Goal: Transaction & Acquisition: Subscribe to service/newsletter

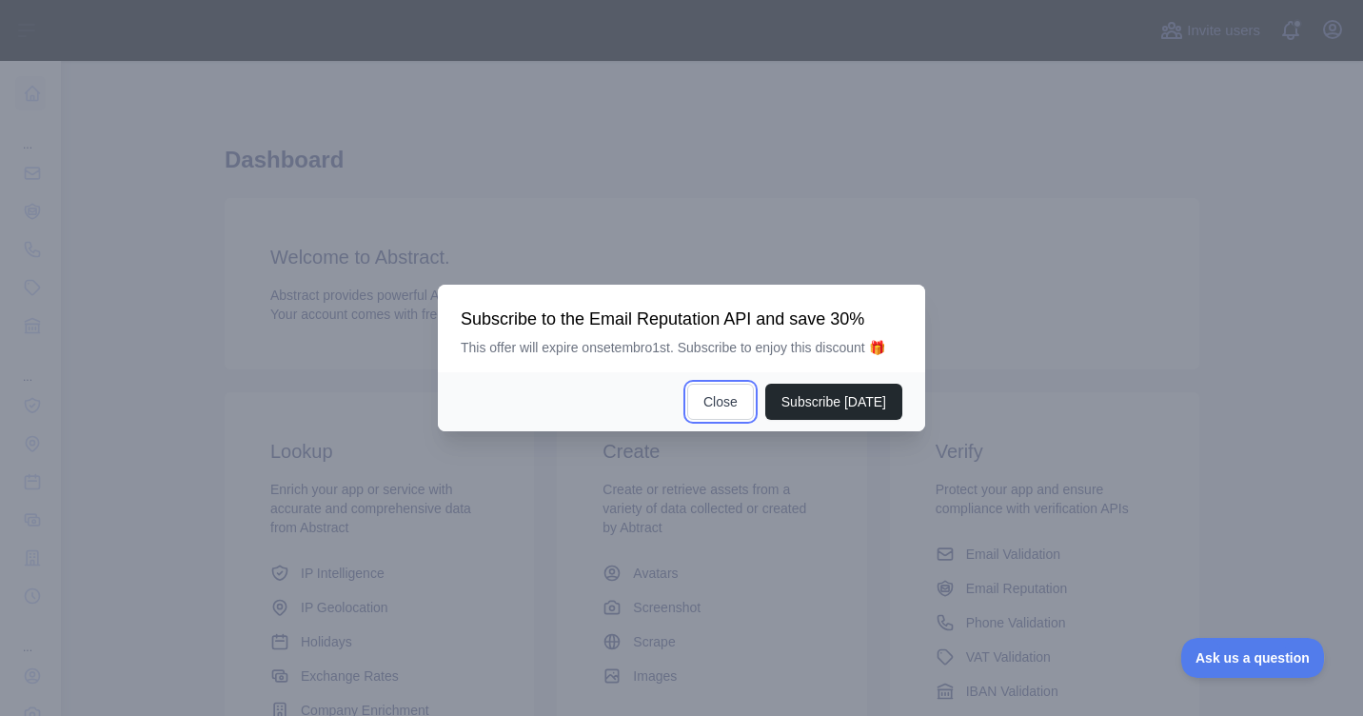
drag, startPoint x: 725, startPoint y: 409, endPoint x: 530, endPoint y: 368, distance: 199.4
click at [725, 409] on button "Close" at bounding box center [720, 402] width 67 height 36
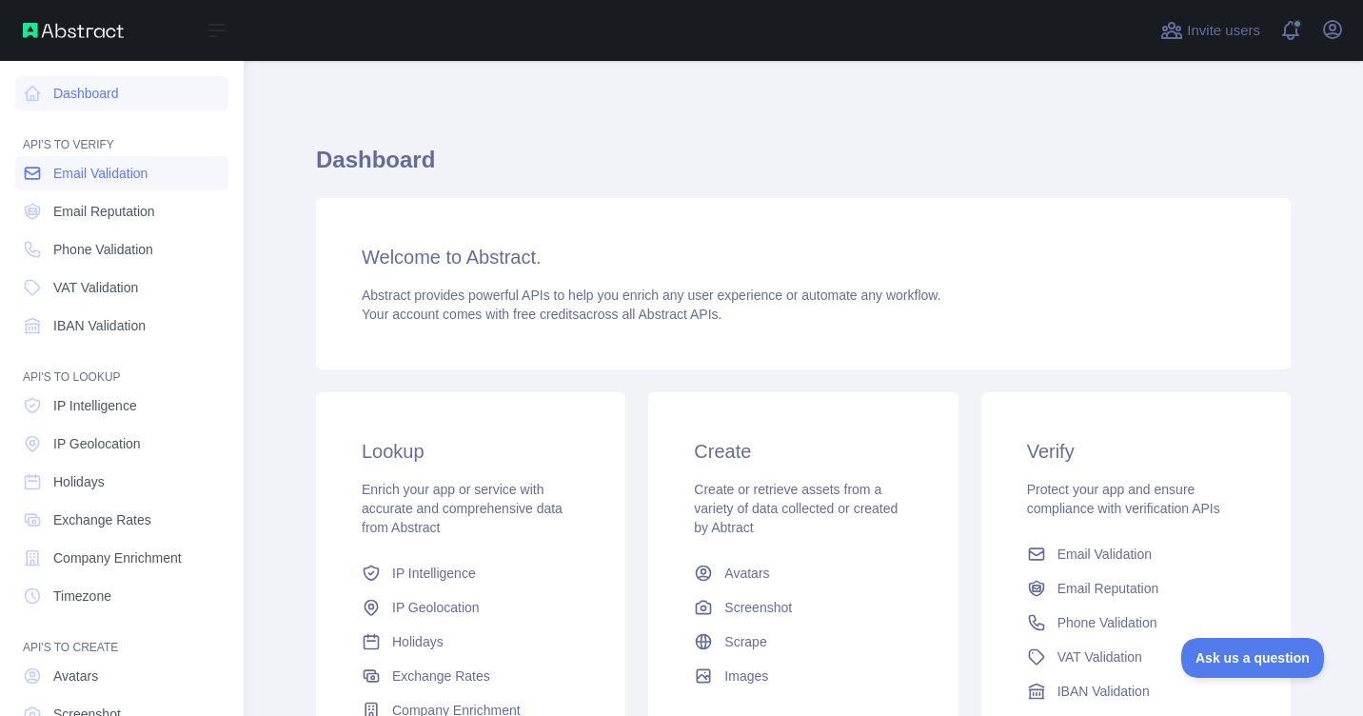
click at [84, 181] on span "Email Validation" at bounding box center [100, 173] width 94 height 19
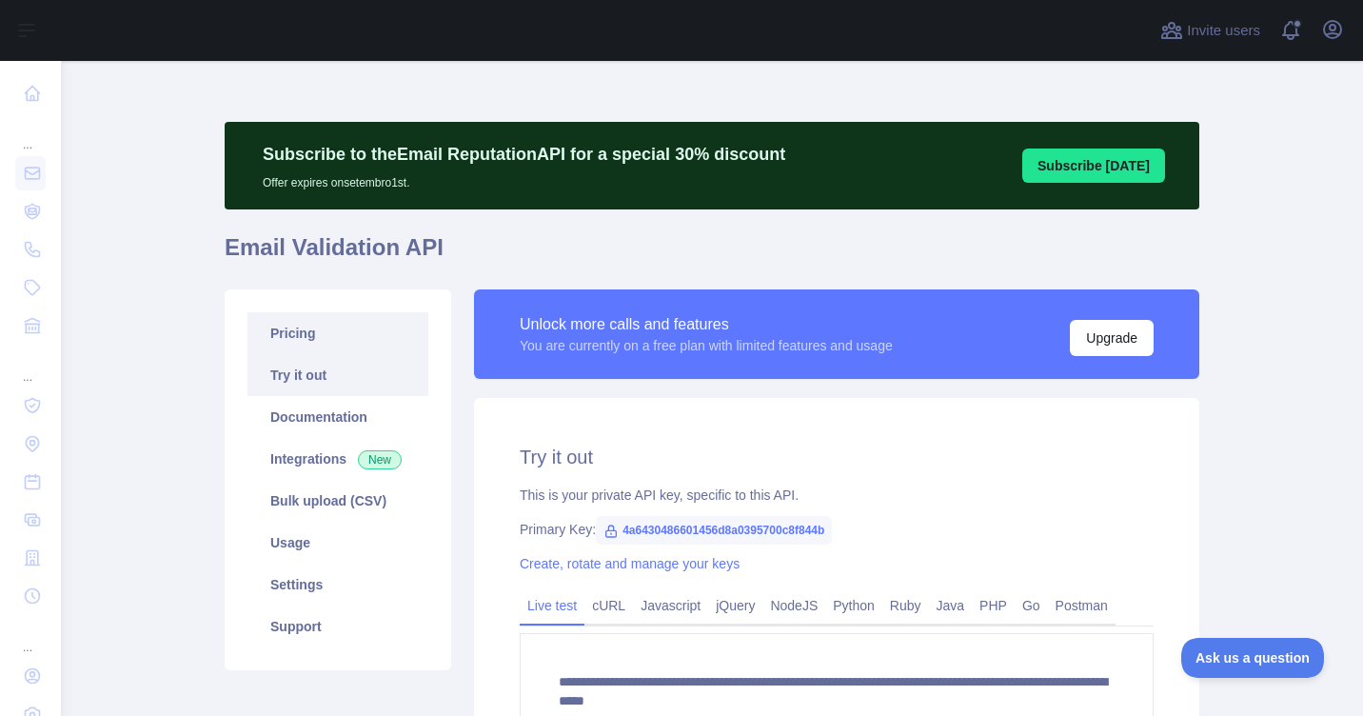
click at [294, 337] on link "Pricing" at bounding box center [338, 333] width 181 height 42
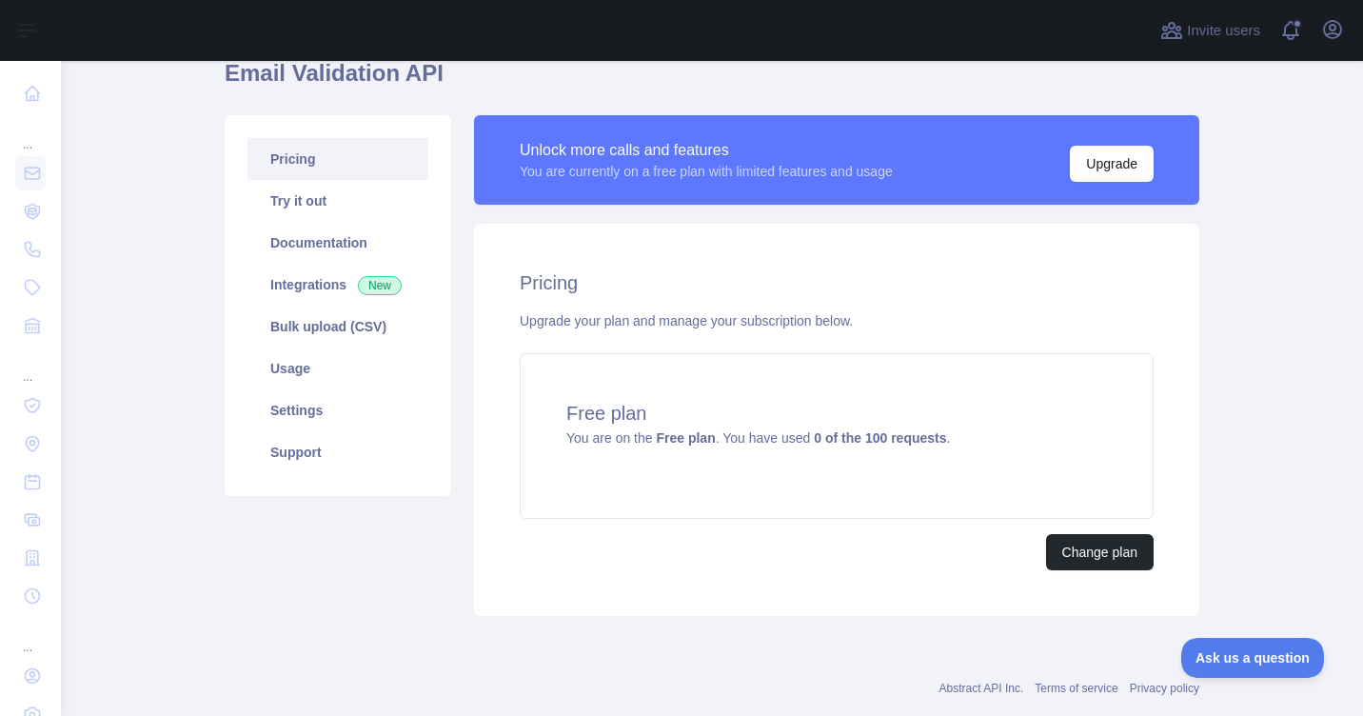
scroll to position [190, 0]
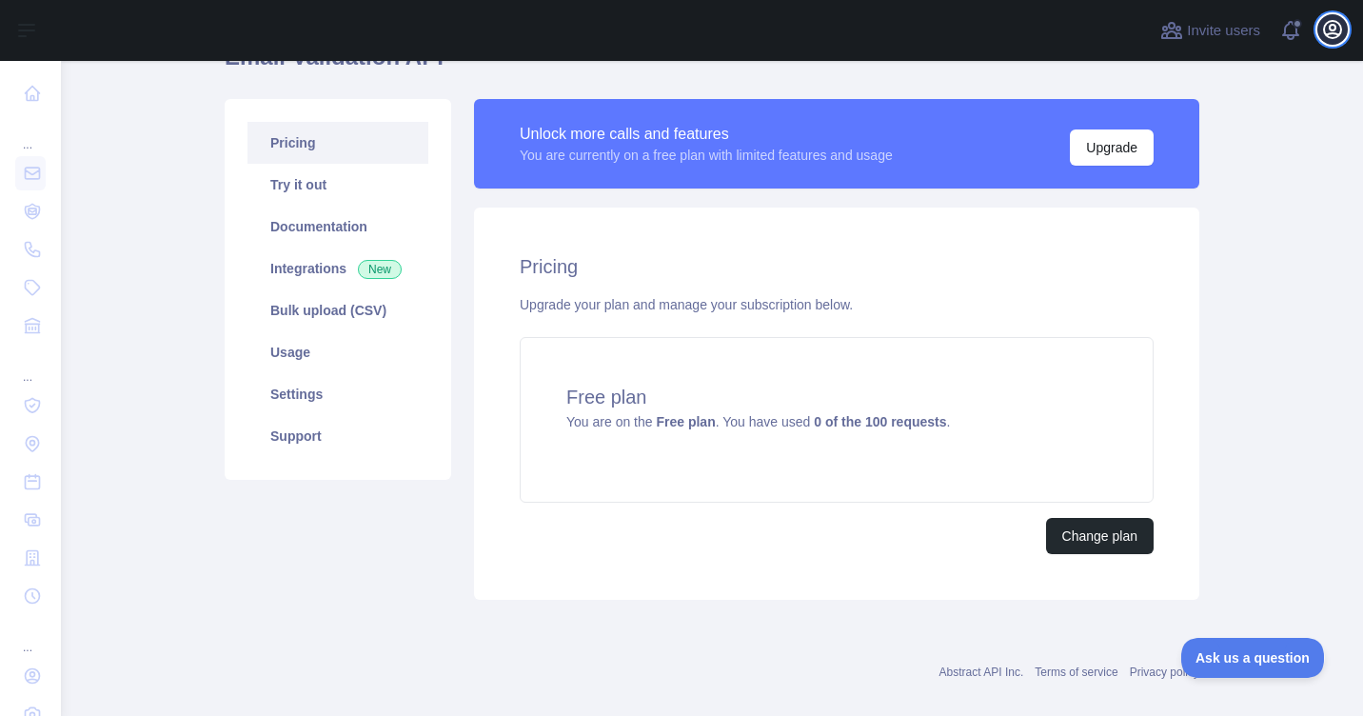
click at [1335, 25] on icon "button" at bounding box center [1332, 29] width 17 height 17
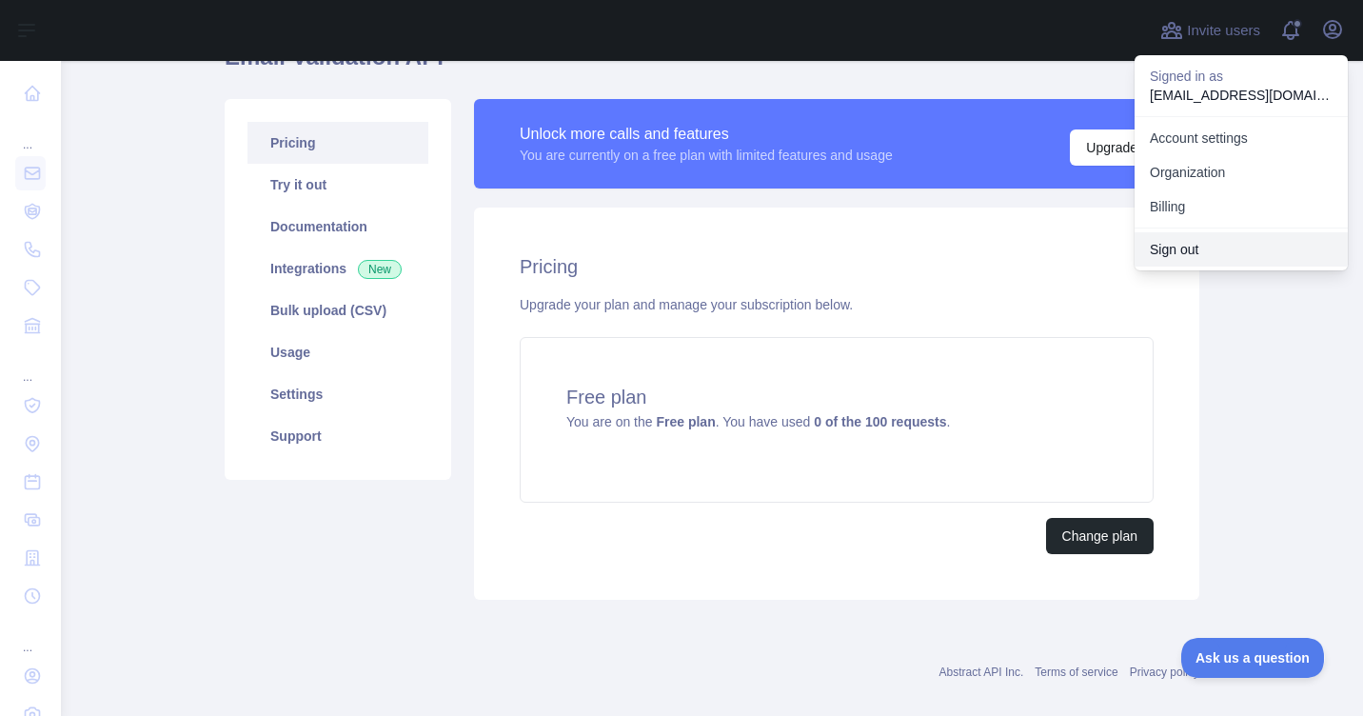
click at [1185, 247] on button "Sign out" at bounding box center [1241, 249] width 213 height 34
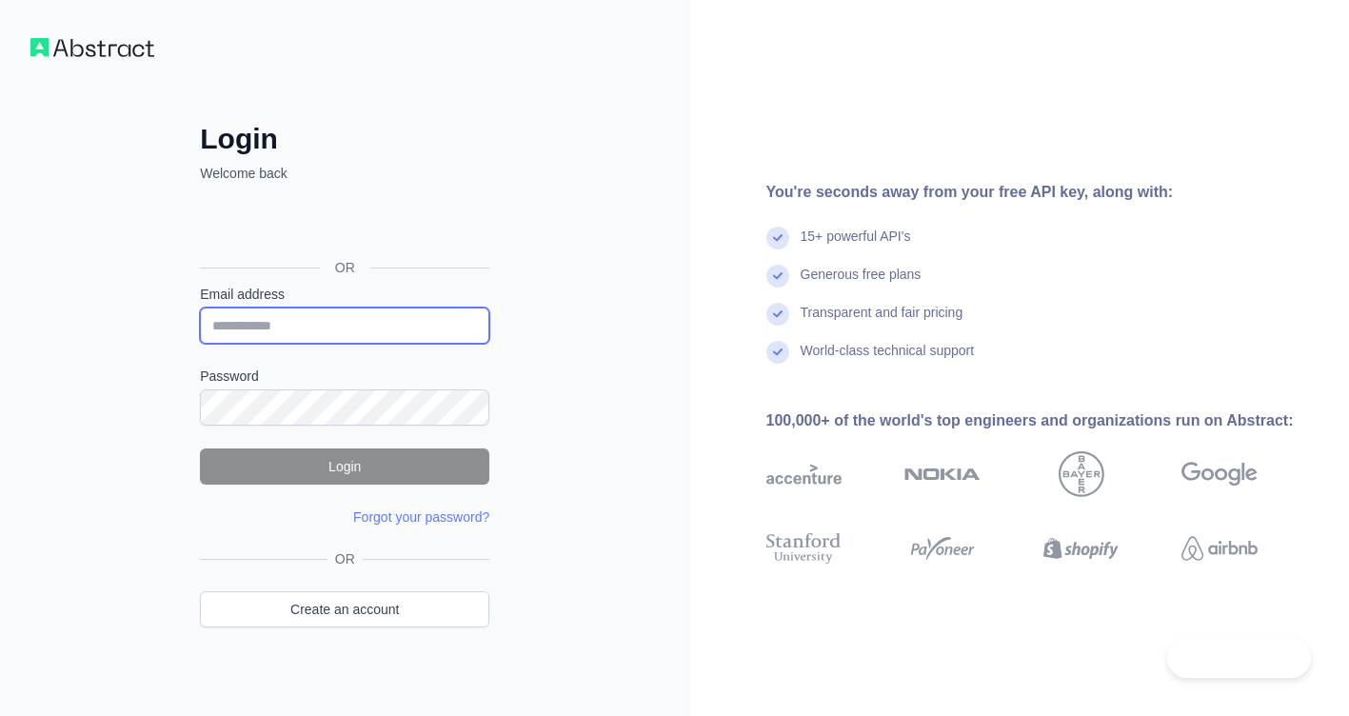
click at [327, 311] on input "Email address" at bounding box center [344, 326] width 289 height 36
type input "**********"
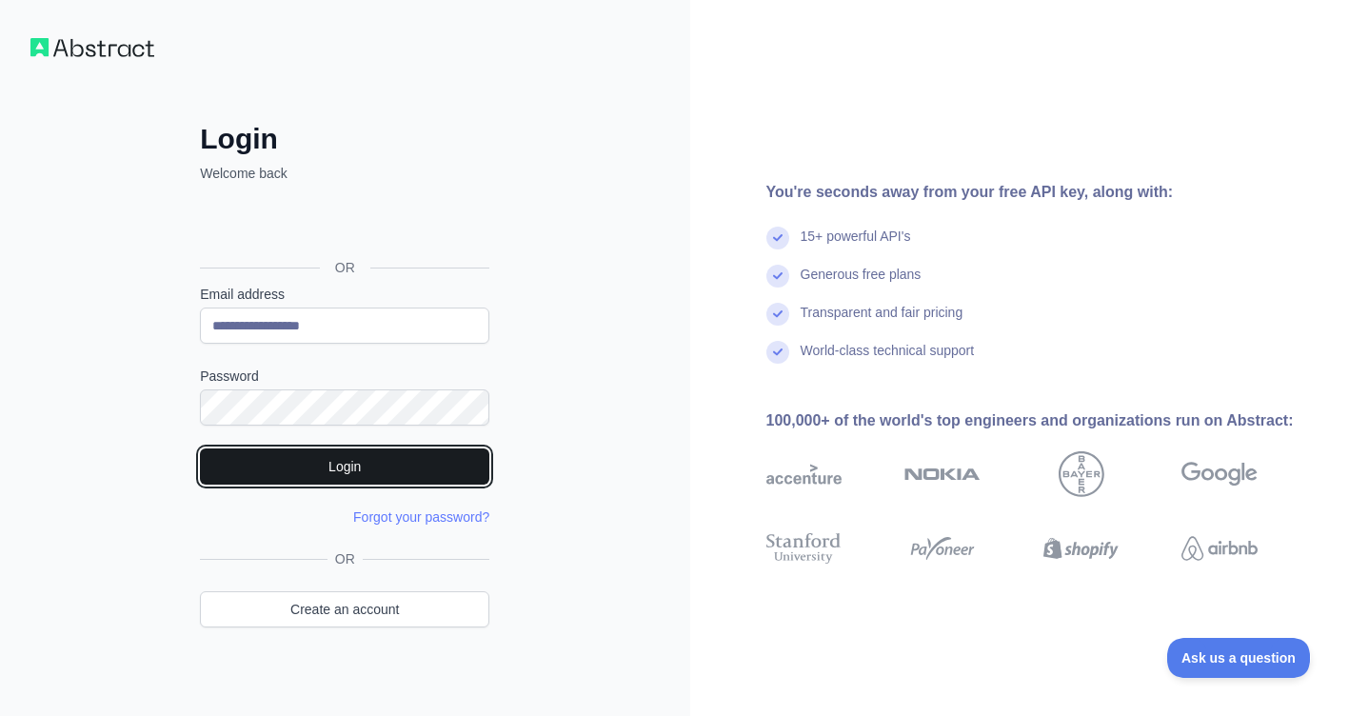
click at [384, 476] on button "Login" at bounding box center [344, 466] width 289 height 36
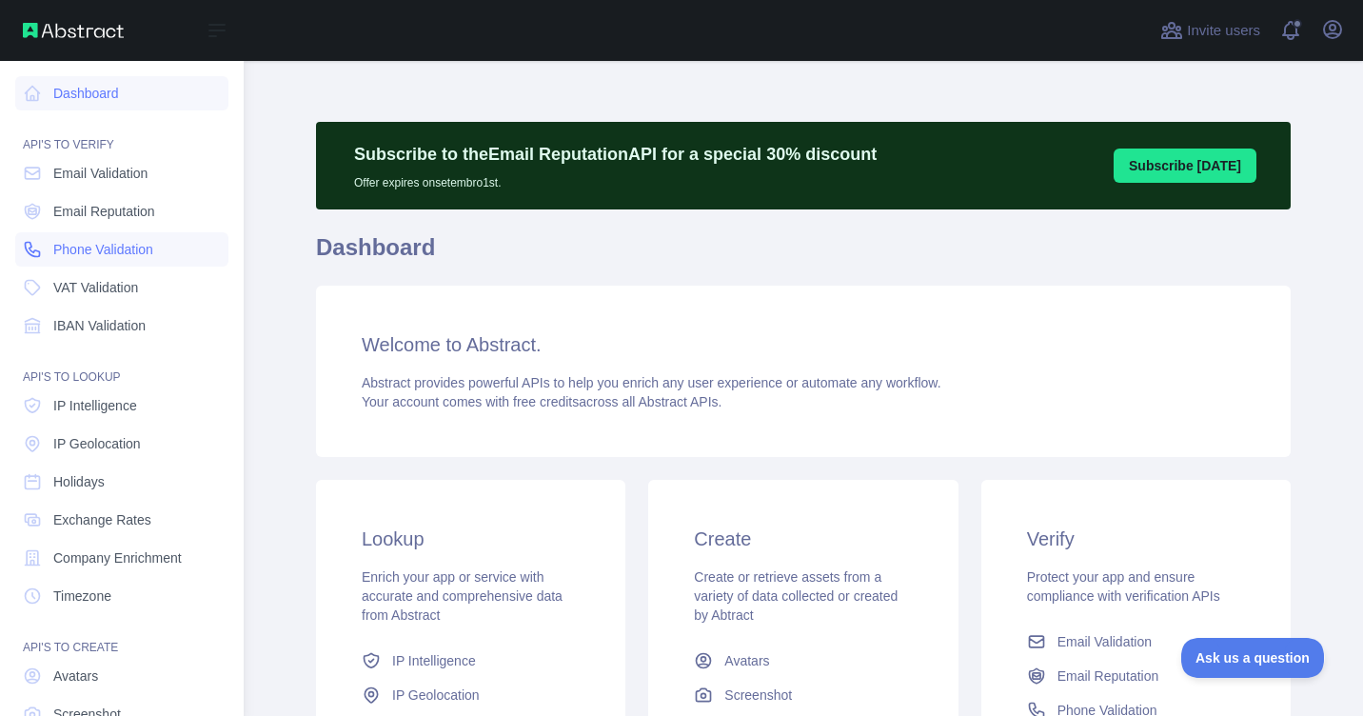
drag, startPoint x: 55, startPoint y: 171, endPoint x: 129, endPoint y: 232, distance: 95.3
click at [55, 171] on span "Email Validation" at bounding box center [100, 173] width 94 height 19
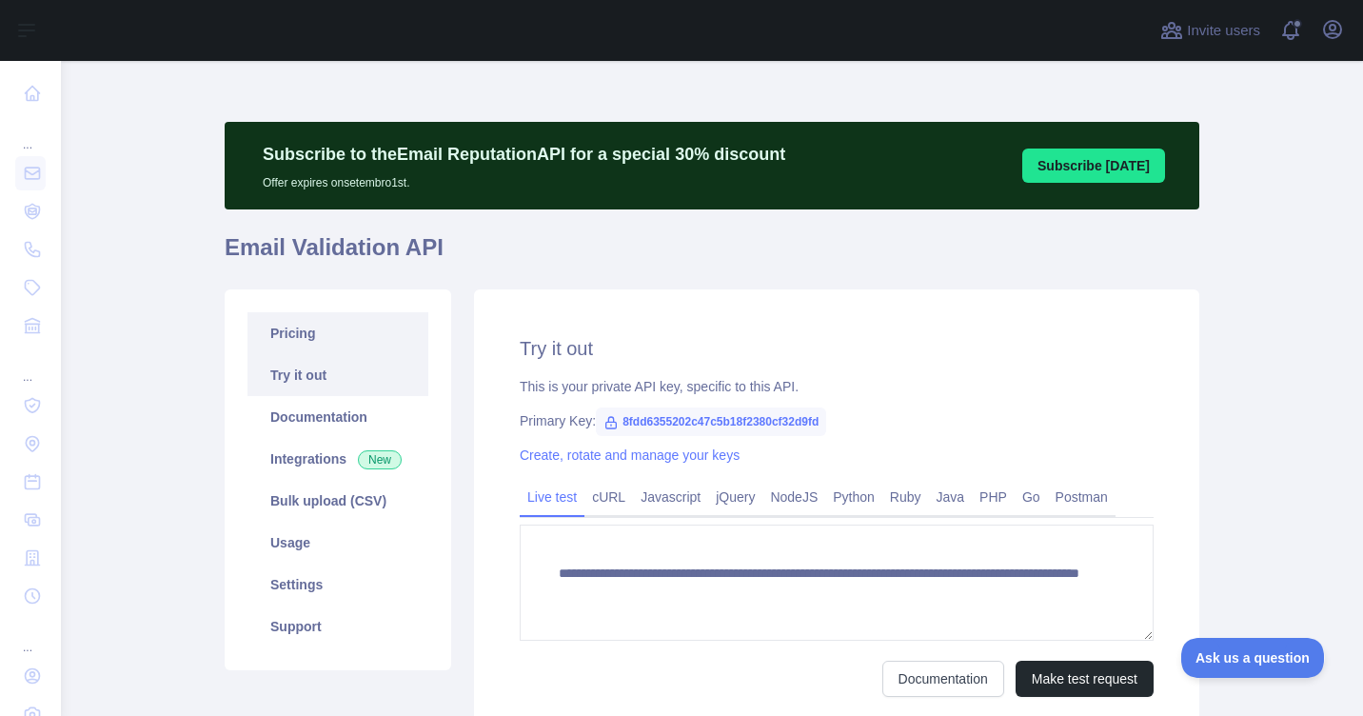
click at [325, 331] on link "Pricing" at bounding box center [338, 333] width 181 height 42
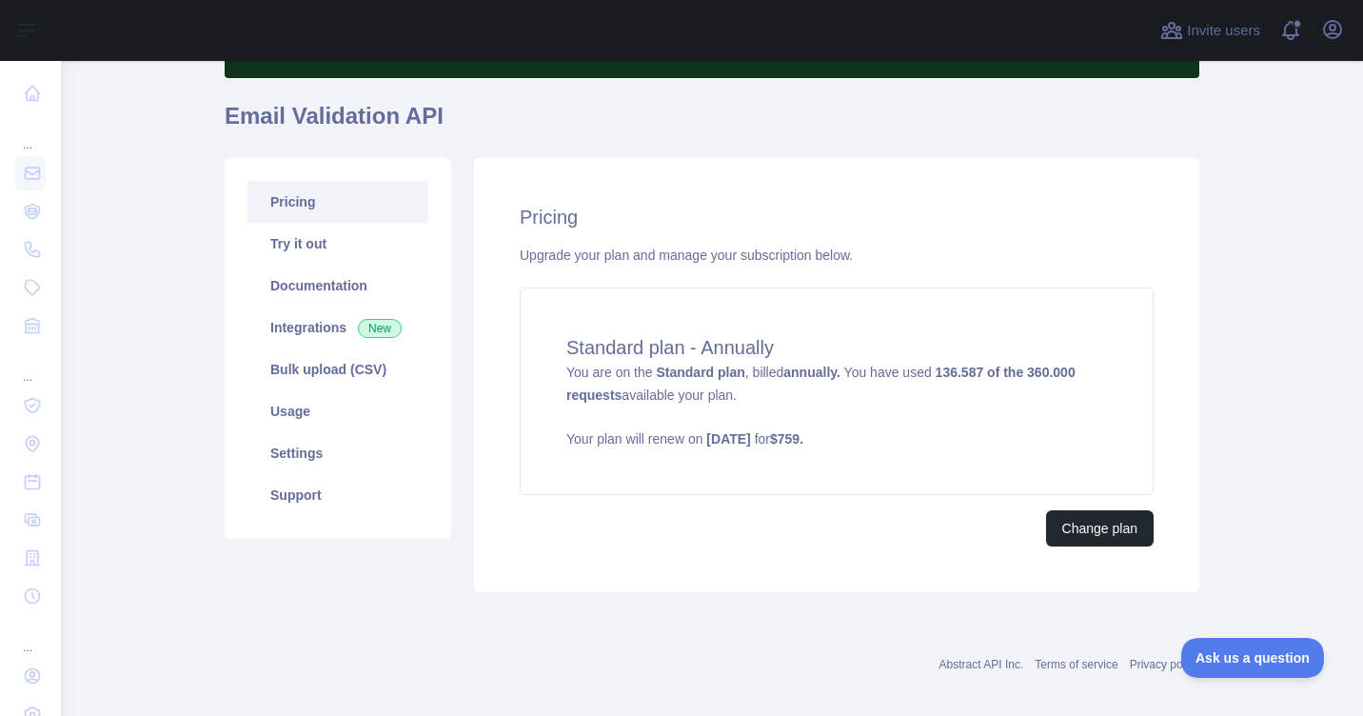
scroll to position [149, 0]
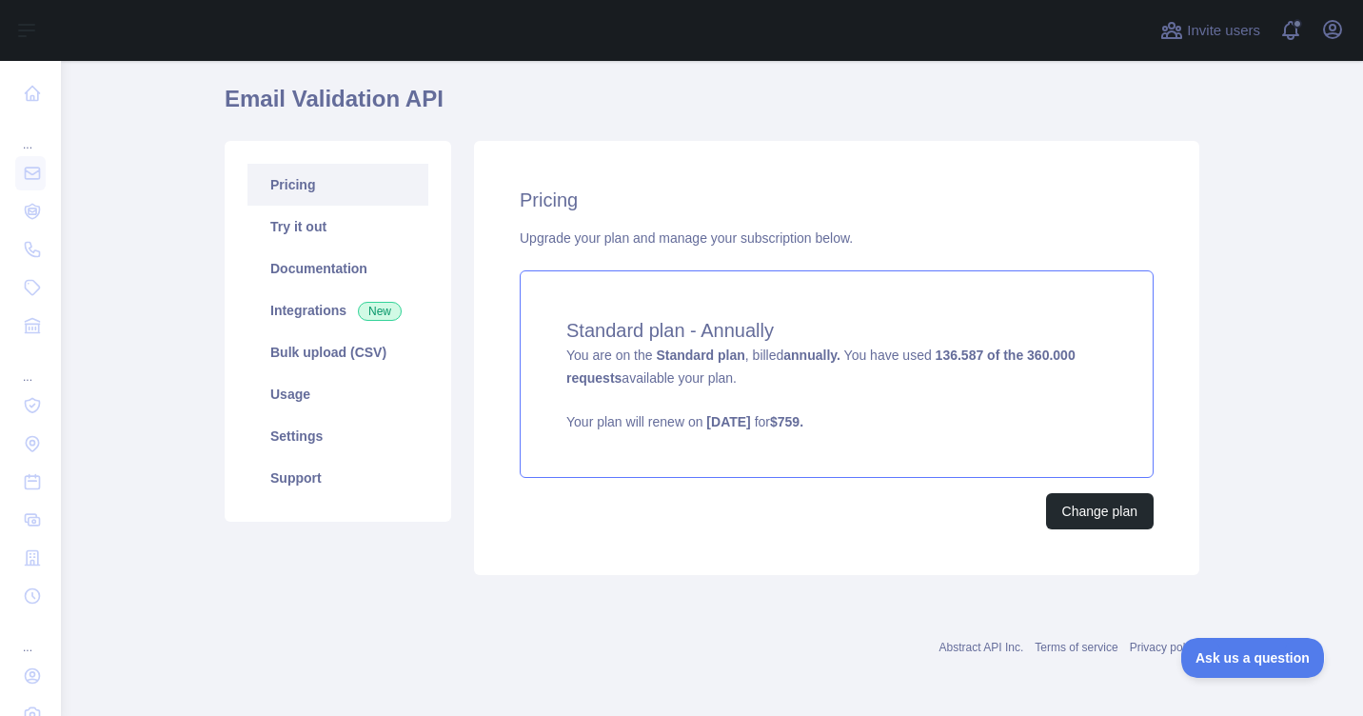
click at [651, 404] on div "Standard plan - Annually You are on the Standard plan , billed annually. You ha…" at bounding box center [837, 374] width 634 height 208
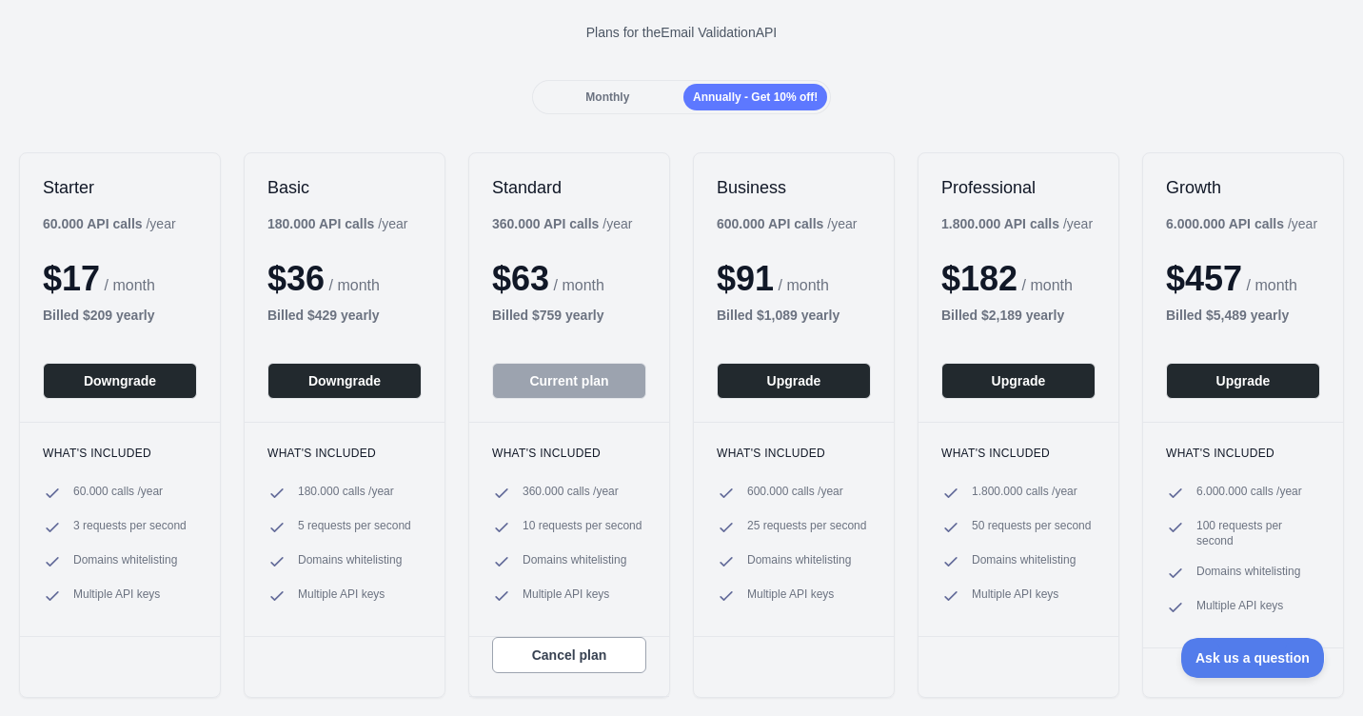
scroll to position [95, 0]
